Goal: Task Accomplishment & Management: Complete application form

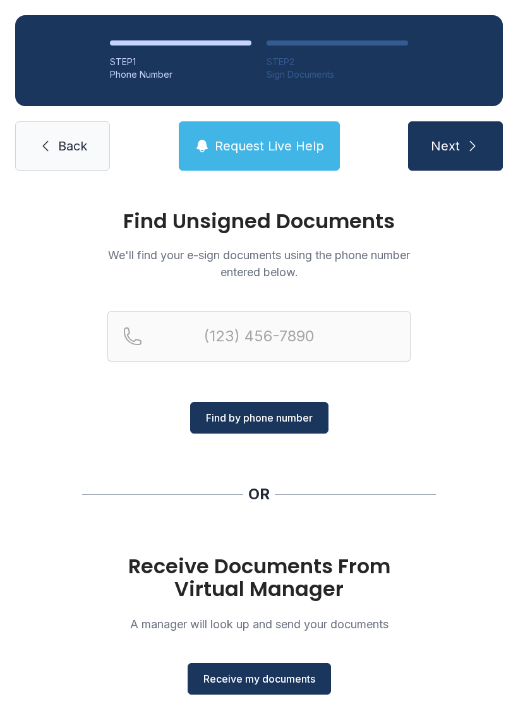
click at [290, 671] on span "Receive my documents" at bounding box center [260, 678] width 112 height 15
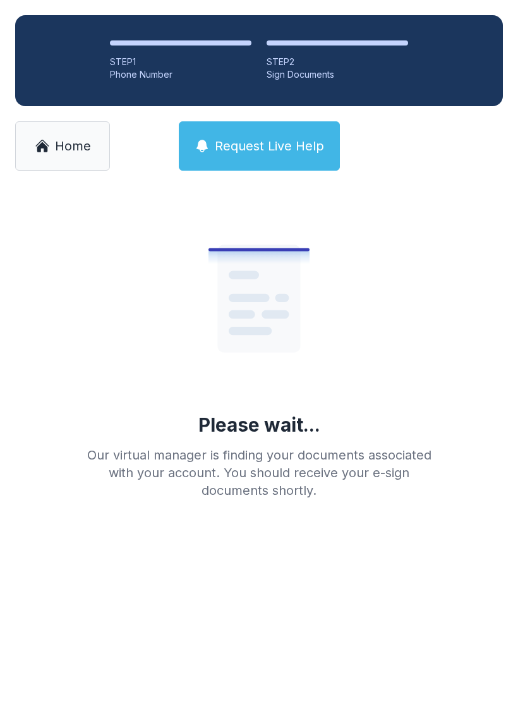
click at [63, 157] on link "Home" at bounding box center [62, 145] width 95 height 49
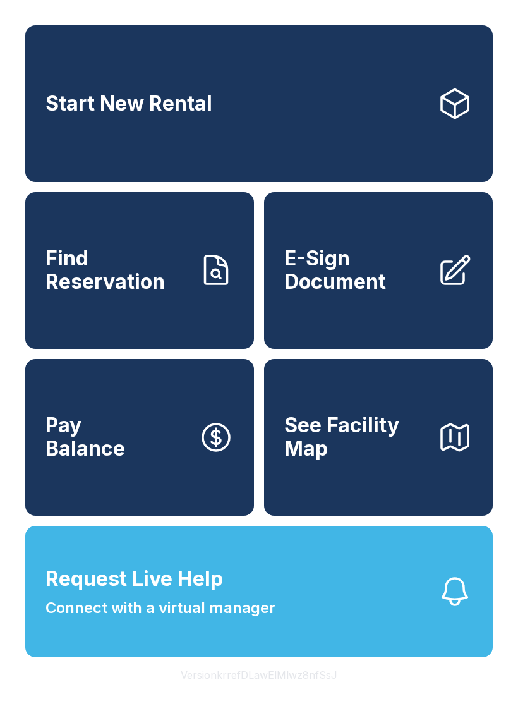
click at [300, 618] on button "Request Live Help Connect with a virtual manager" at bounding box center [259, 591] width 468 height 131
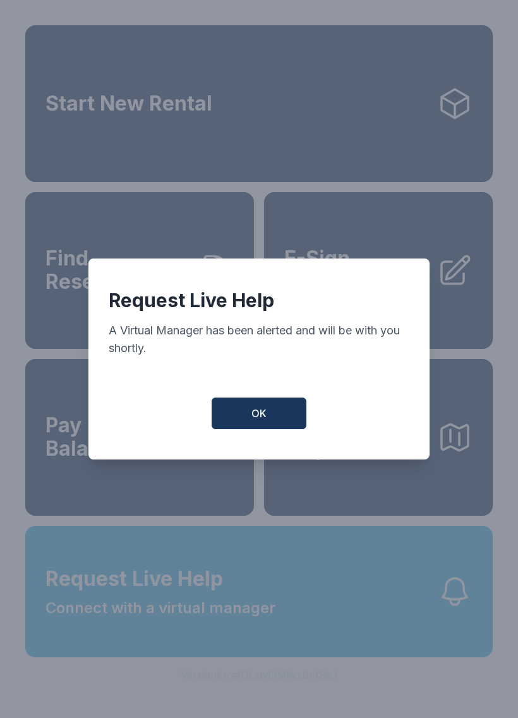
click at [279, 418] on button "OK" at bounding box center [259, 414] width 95 height 32
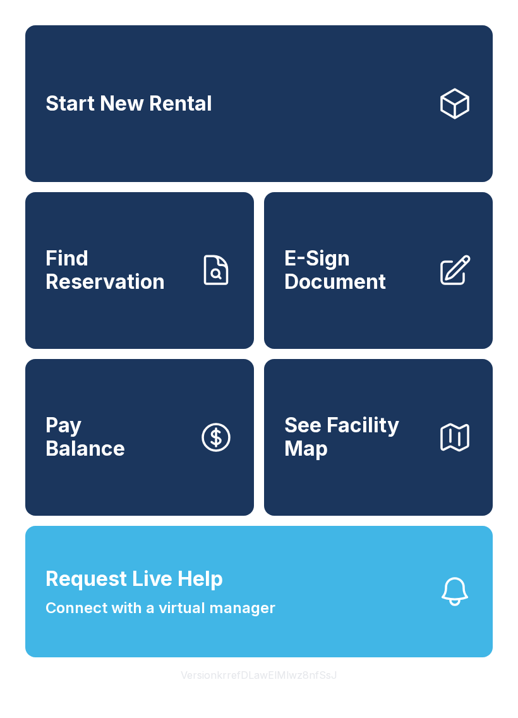
click at [372, 293] on span "E-Sign Document" at bounding box center [355, 270] width 143 height 46
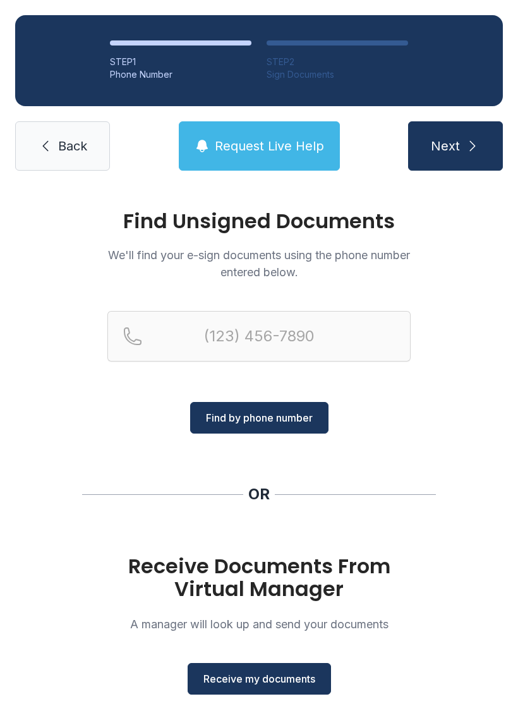
click at [295, 676] on span "Receive my documents" at bounding box center [260, 678] width 112 height 15
